Goal: Find specific page/section: Find specific page/section

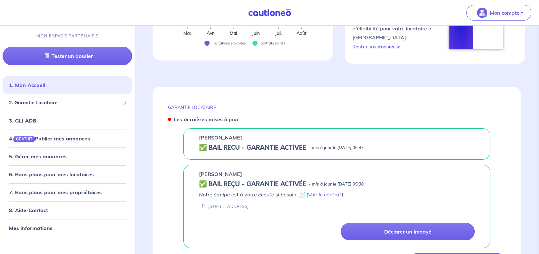
scroll to position [232, 0]
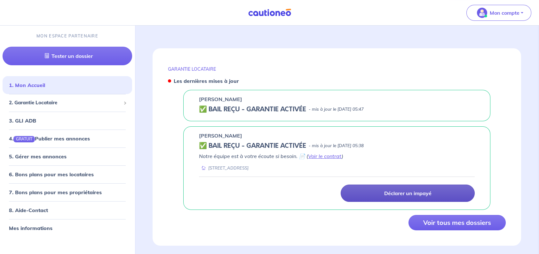
click at [409, 190] on p "Déclarer un impayé" at bounding box center [407, 193] width 47 height 6
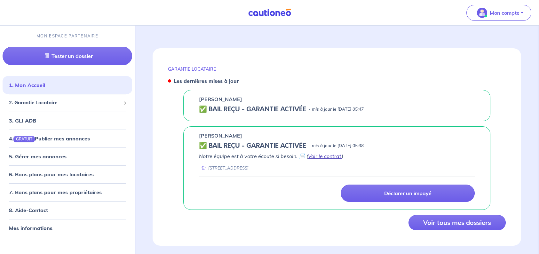
click at [334, 153] on link "Voir le contrat" at bounding box center [325, 156] width 34 height 6
click at [220, 143] on div "Severine HEBERT ✅ BAIL REÇU - GARANTIE ACTIVÉE - mis à jour le 13 août 2025 à 0…" at bounding box center [336, 167] width 307 height 83
click at [201, 142] on h5 "✅ BAIL REÇU - GARANTIE ACTIVÉE" at bounding box center [252, 146] width 107 height 8
click at [320, 153] on link "Voir le contrat" at bounding box center [325, 156] width 34 height 6
click at [45, 210] on link "8. Aide-Contact" at bounding box center [28, 210] width 38 height 6
